Goal: Task Accomplishment & Management: Manage account settings

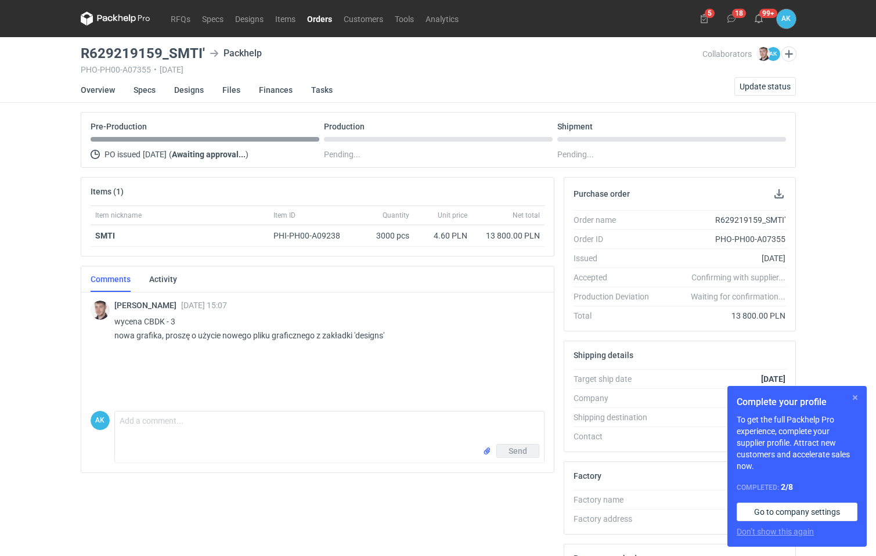
click at [853, 395] on button "button" at bounding box center [855, 398] width 14 height 14
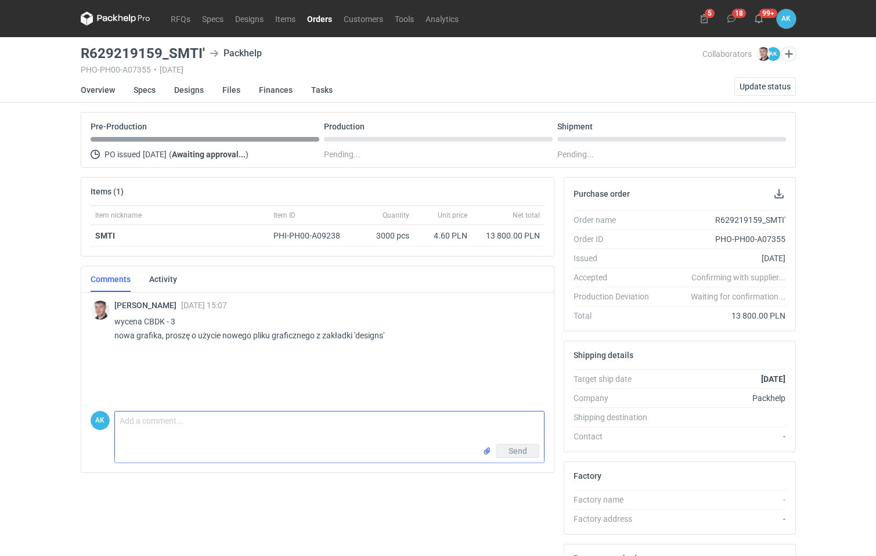
click at [205, 415] on textarea "Comment message" at bounding box center [329, 428] width 429 height 33
type textarea "proszę o akceptacje"
click at [486, 451] on input "file" at bounding box center [487, 451] width 9 height 12
click at [520, 481] on span "Send" at bounding box center [518, 477] width 19 height 8
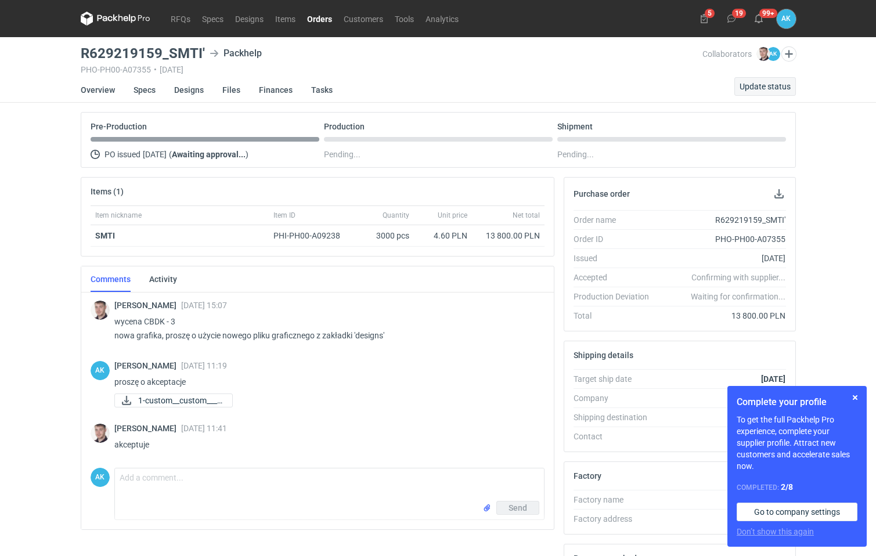
click at [767, 88] on span "Update status" at bounding box center [765, 86] width 51 height 8
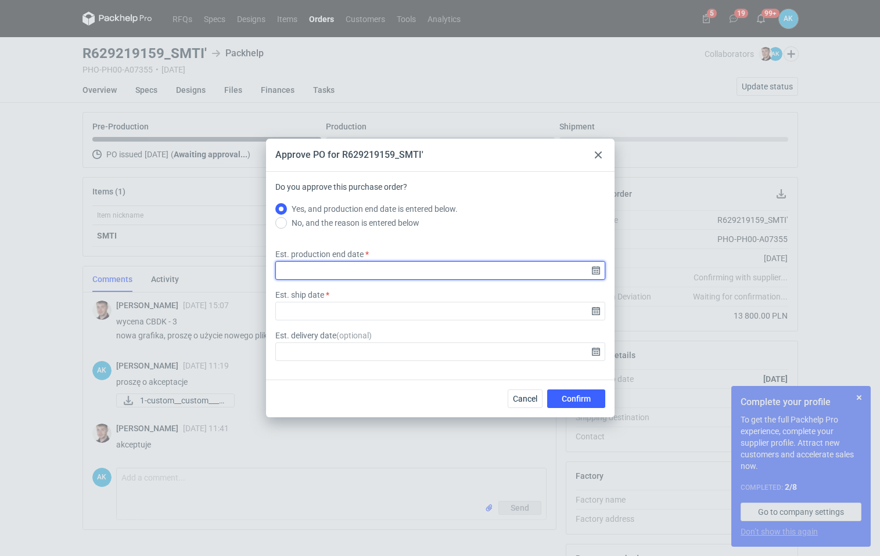
click at [353, 276] on input "Est. production end date" at bounding box center [440, 270] width 330 height 19
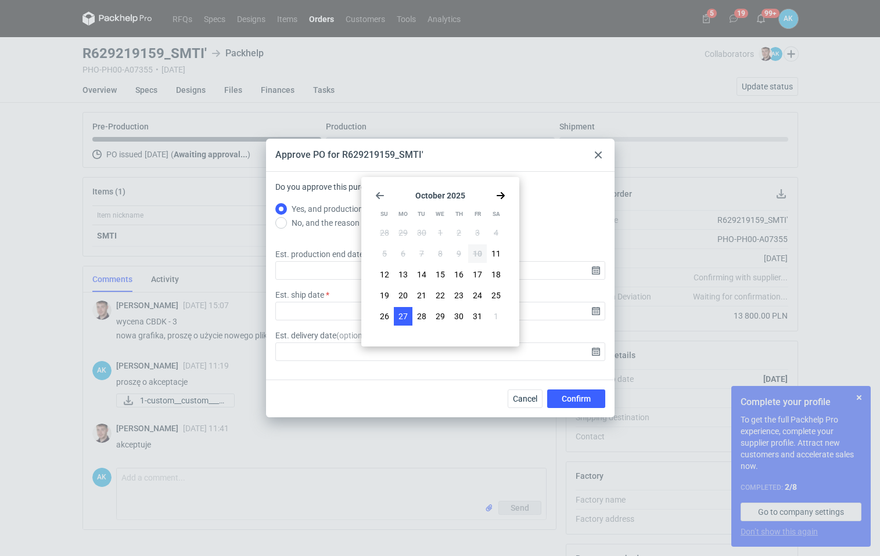
click at [401, 316] on span "27" at bounding box center [402, 317] width 9 height 12
type input "[DATE]"
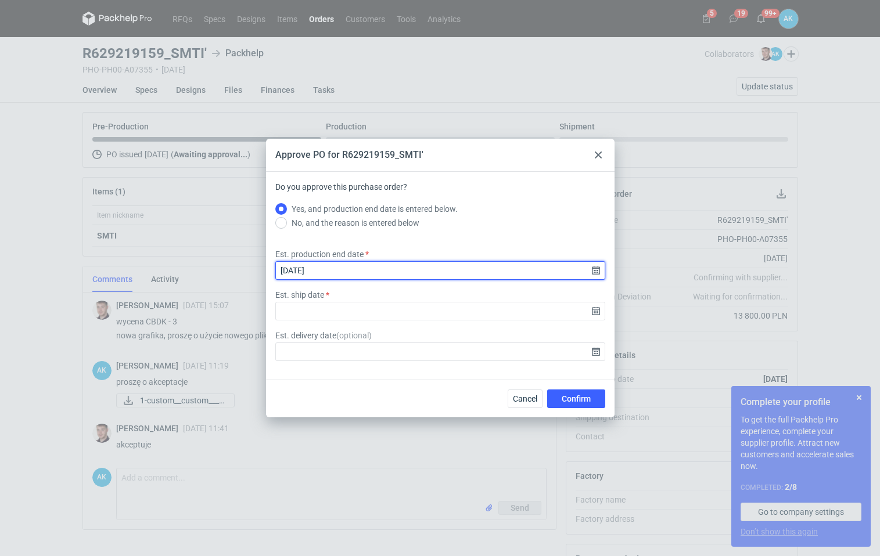
click at [376, 272] on input "[DATE]" at bounding box center [440, 270] width 330 height 19
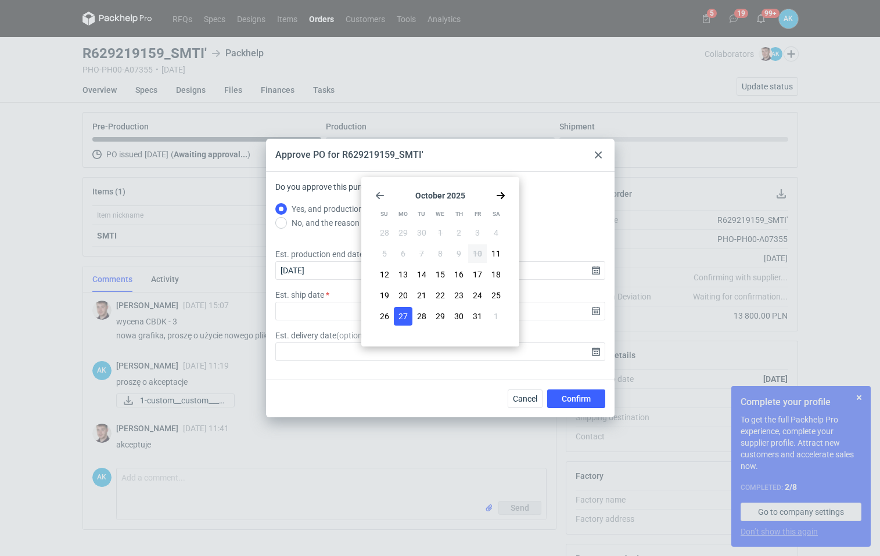
click at [222, 244] on div "Approve PO for R629219159_SMTI' Do you approve this purchase order? Yes, and pr…" at bounding box center [440, 278] width 880 height 556
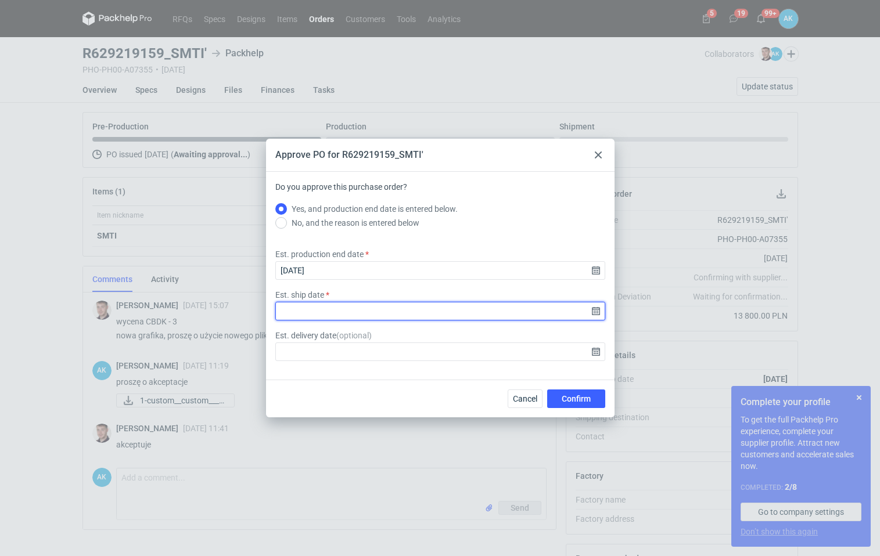
click at [313, 310] on input "Est. ship date" at bounding box center [440, 311] width 330 height 19
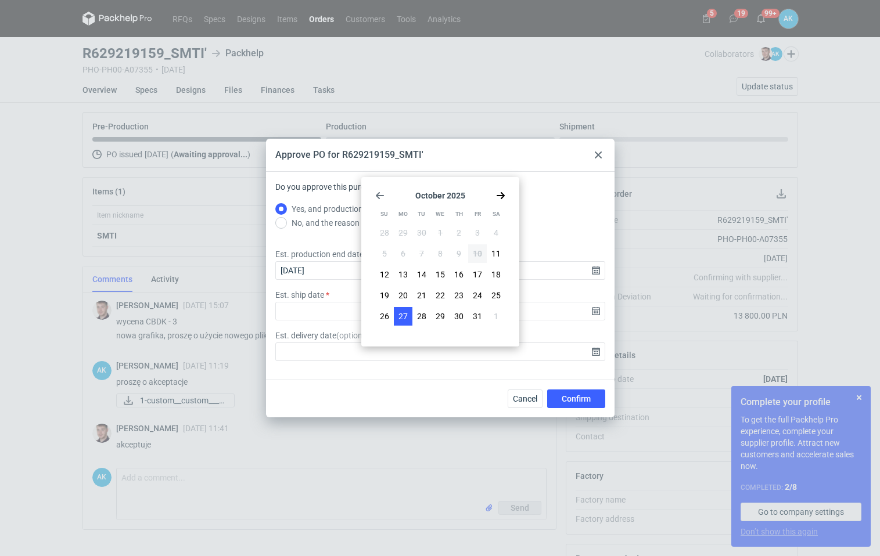
click at [401, 317] on span "27" at bounding box center [402, 317] width 9 height 12
type input "[DATE]"
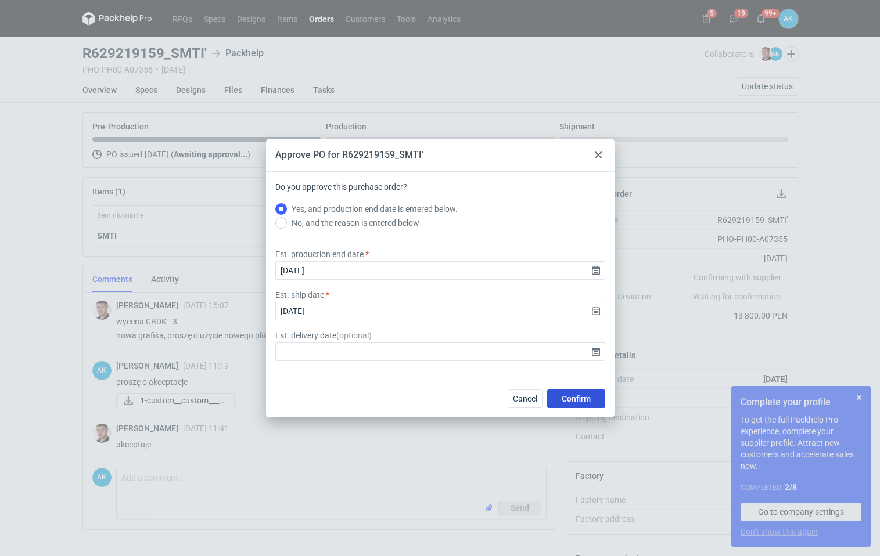
click at [577, 398] on span "Confirm" at bounding box center [576, 399] width 29 height 8
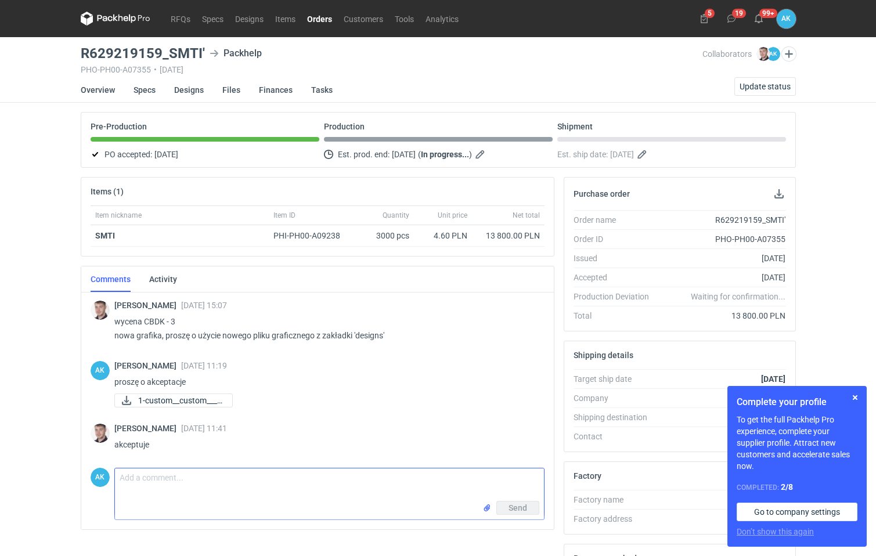
click at [189, 484] on textarea "Comment message" at bounding box center [329, 485] width 429 height 33
type textarea "27.10 przewidywany czas ukończenia pracy, jak będzie gotowe wcześniej to dam zn…"
click at [512, 507] on span "Send" at bounding box center [518, 508] width 19 height 8
